Goal: Check status

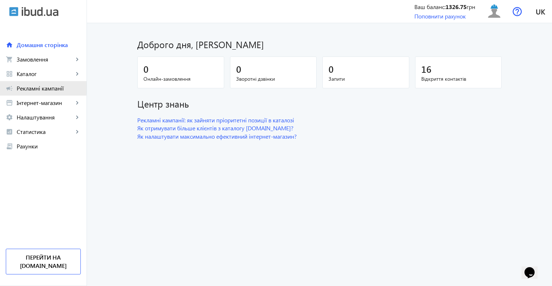
click at [34, 85] on span "Рекламні кампанії" at bounding box center [49, 88] width 64 height 7
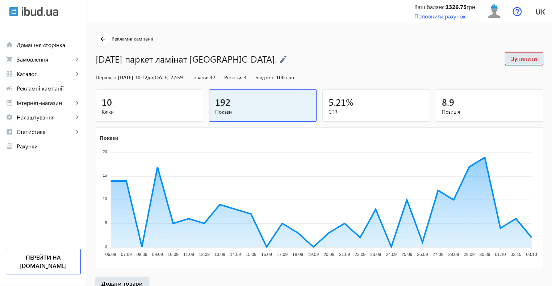
click at [166, 99] on div "10" at bounding box center [149, 102] width 95 height 13
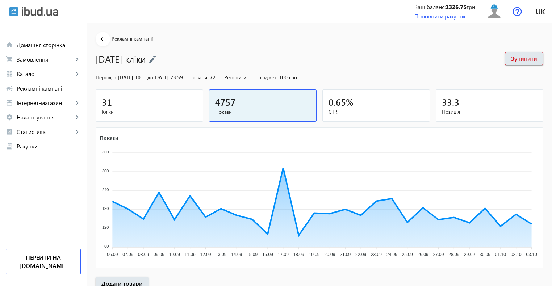
click at [149, 102] on div "31" at bounding box center [149, 102] width 95 height 13
